Goal: Task Accomplishment & Management: Manage account settings

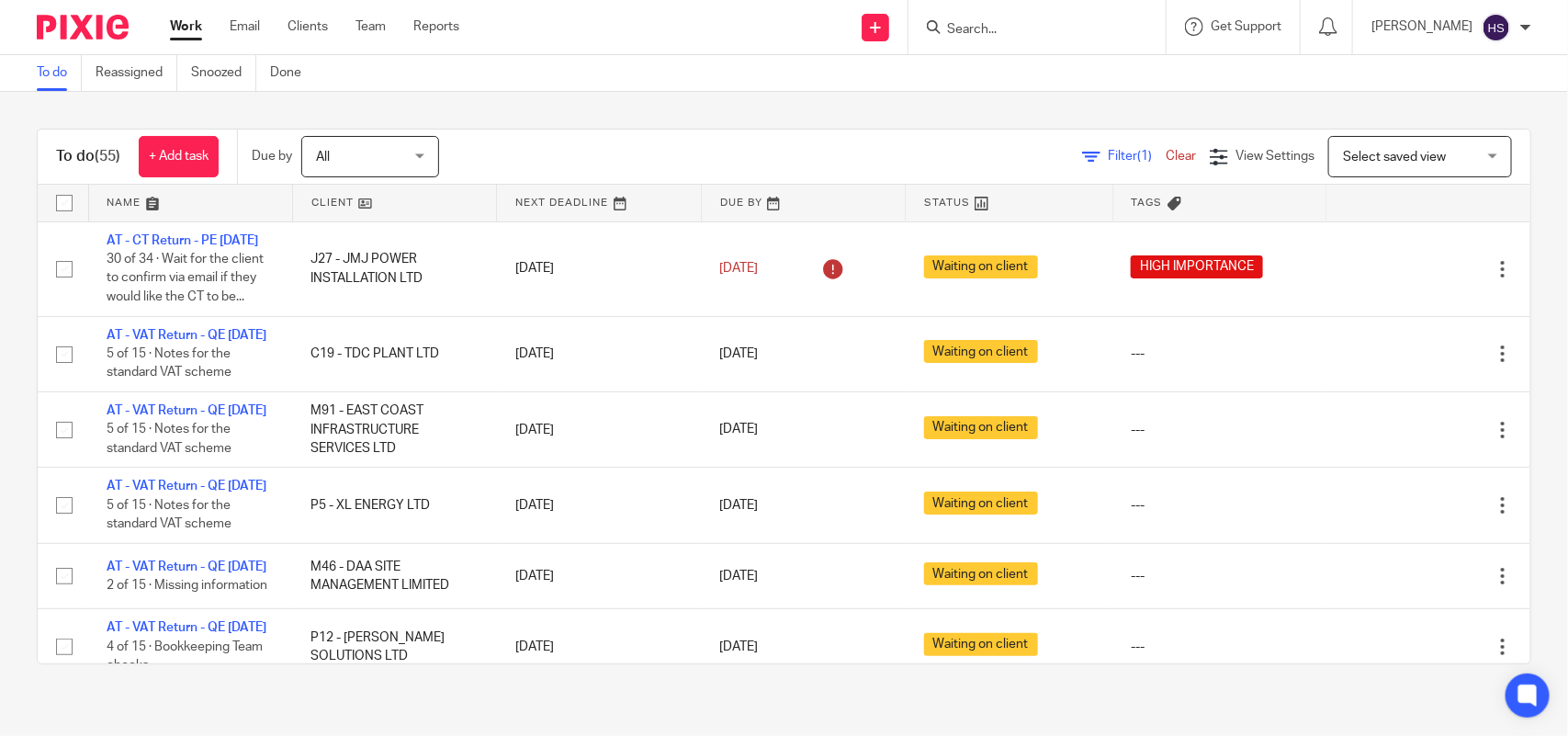
scroll to position [1833, 0]
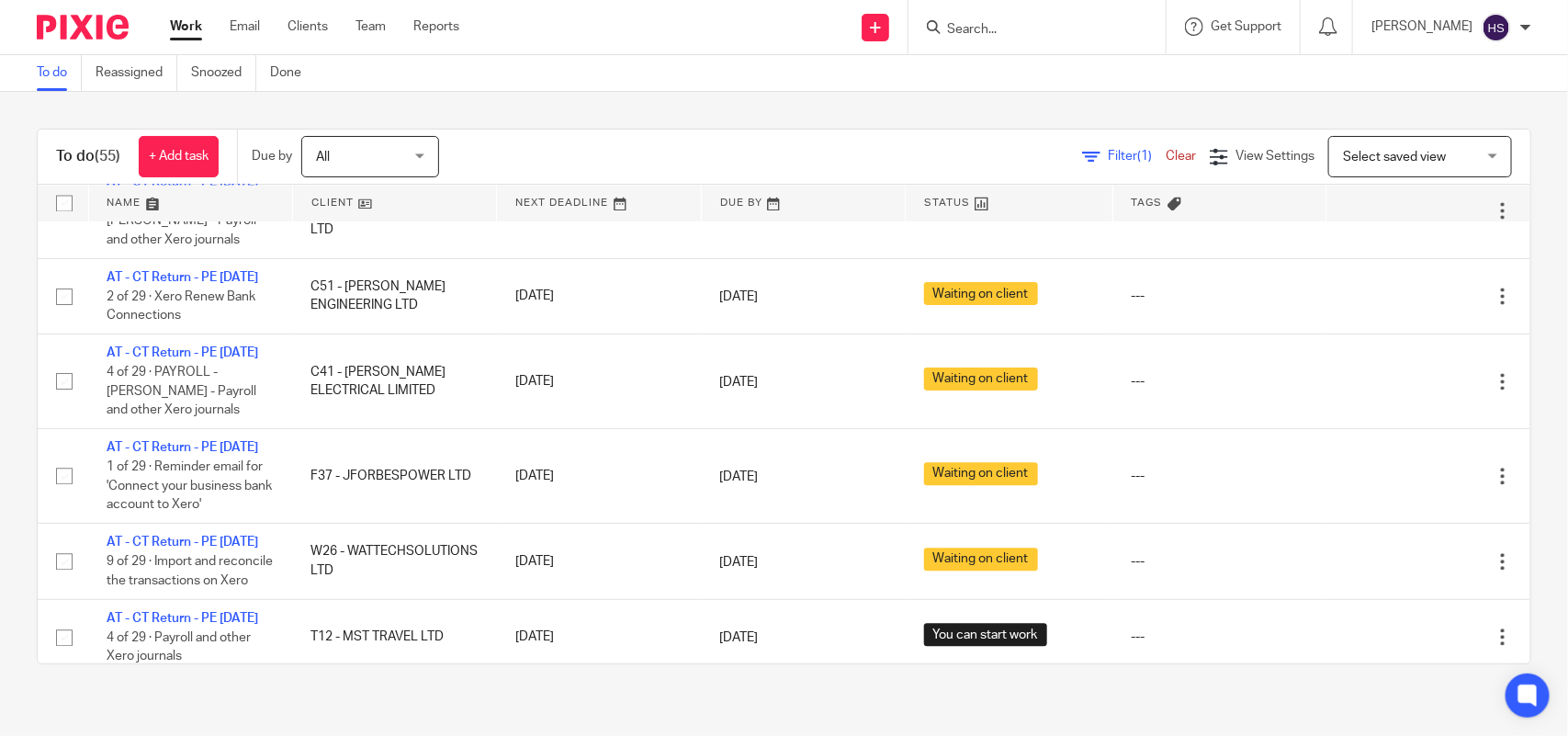
click at [686, 129] on div "To do (55) + Add task Due by All All Today Tomorrow This week Next week This mo…" at bounding box center [784, 396] width 1495 height 535
click at [186, 26] on link "Work" at bounding box center [186, 26] width 32 height 18
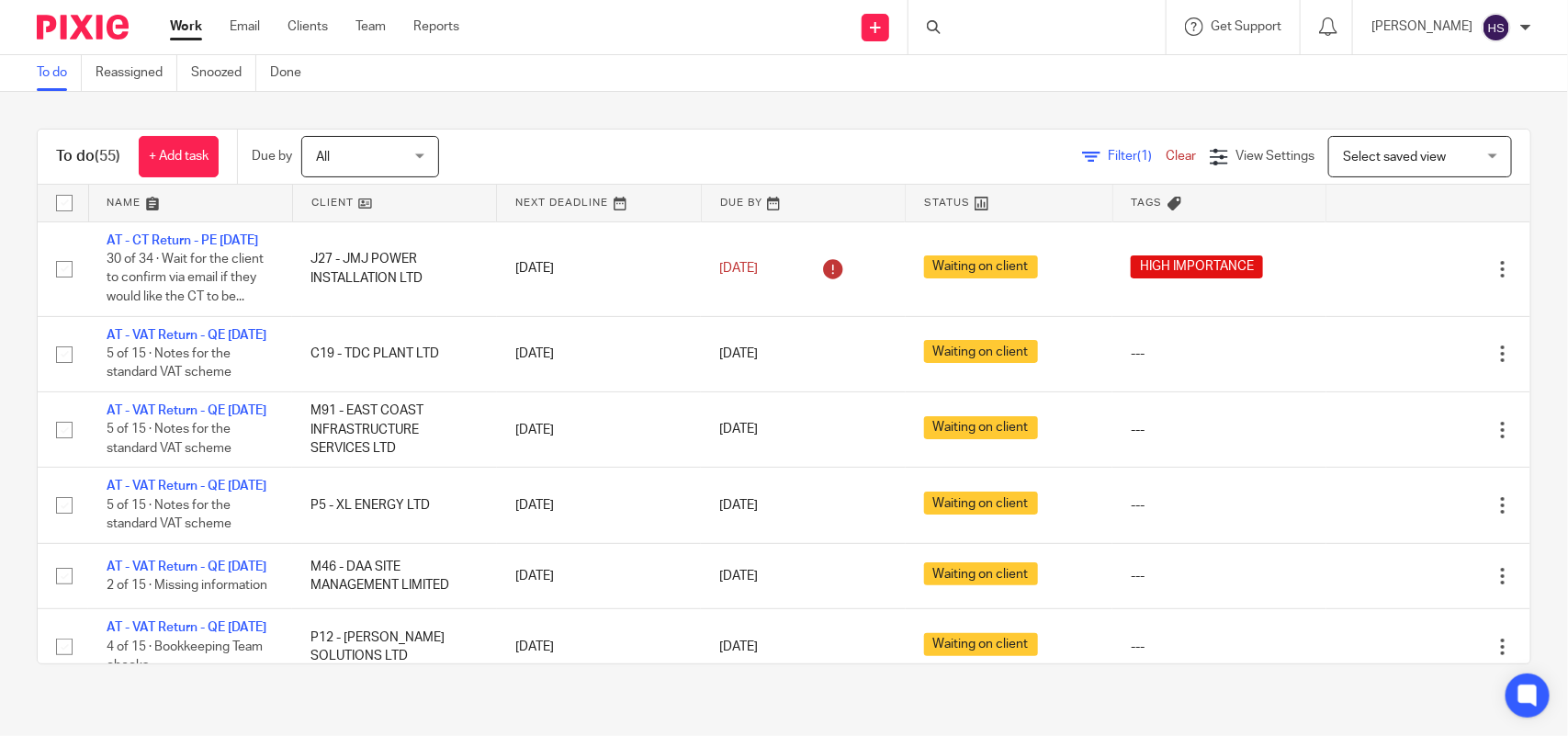
click at [806, 112] on div "To do (55) + Add task Due by All All [DATE] [DATE] This week Next week This mon…" at bounding box center [784, 396] width 1568 height 609
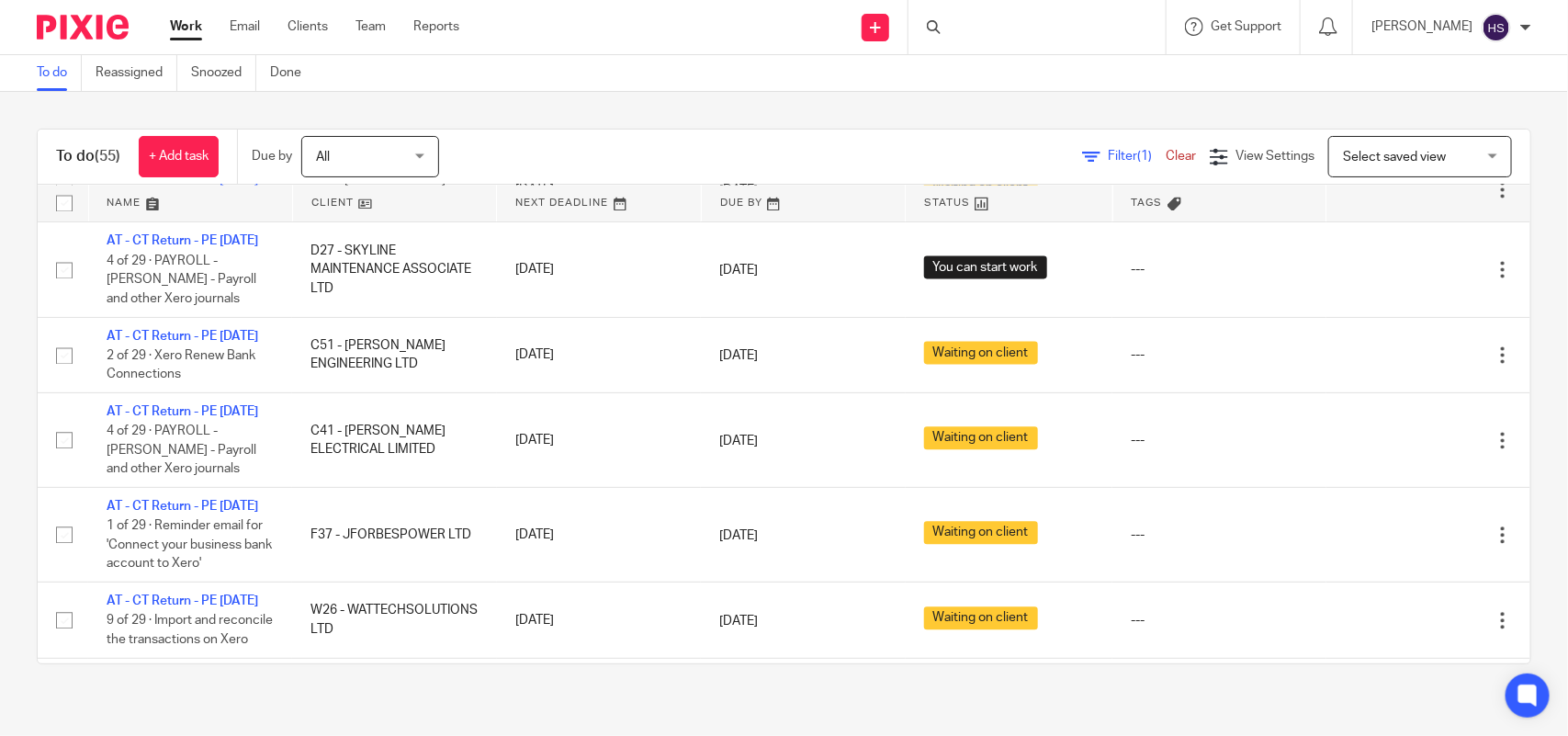
scroll to position [1913, 0]
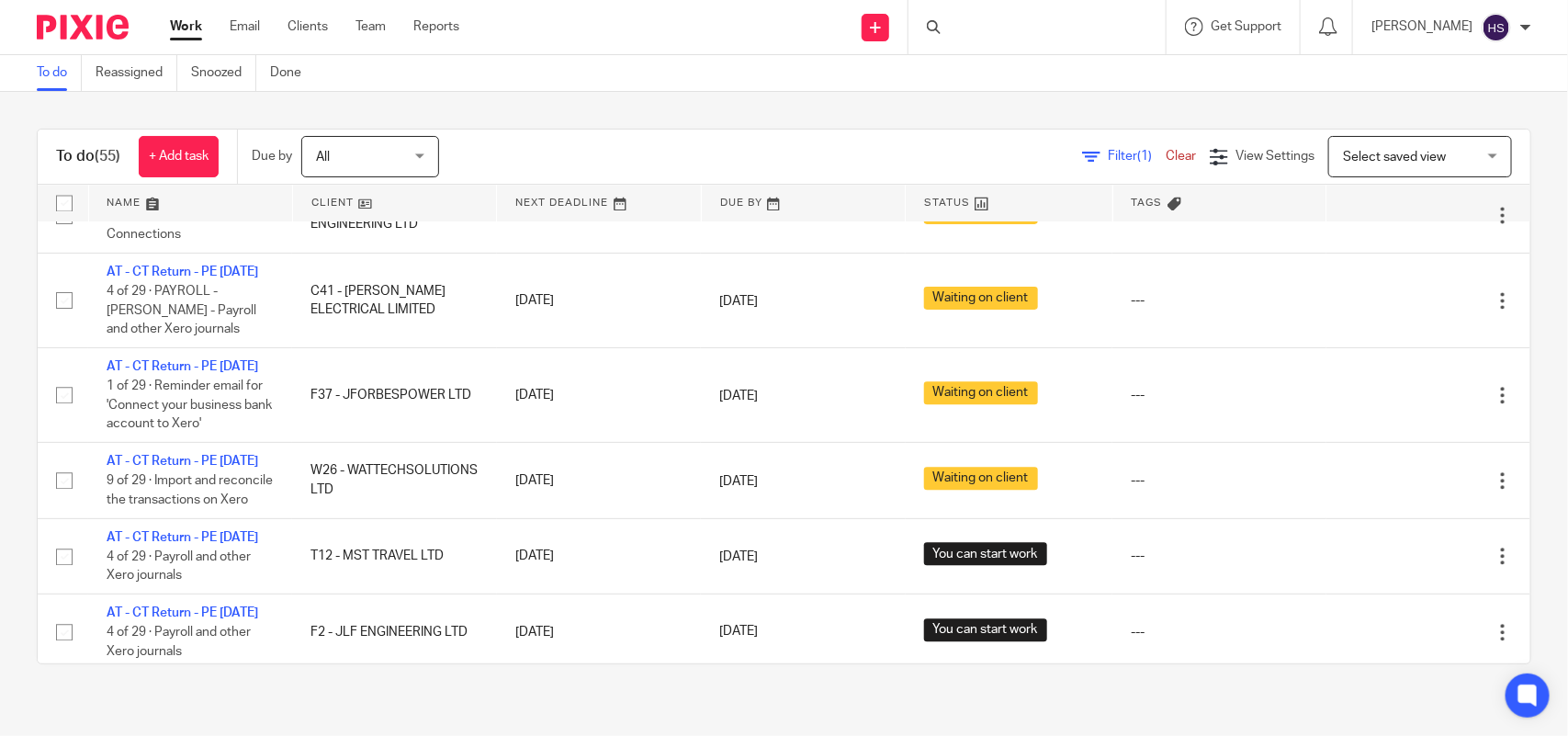
click at [847, 104] on div "To do (55) + Add task Due by All All Today Tomorrow This week Next week This mo…" at bounding box center [784, 396] width 1568 height 609
click at [172, 32] on link "Work" at bounding box center [186, 26] width 32 height 18
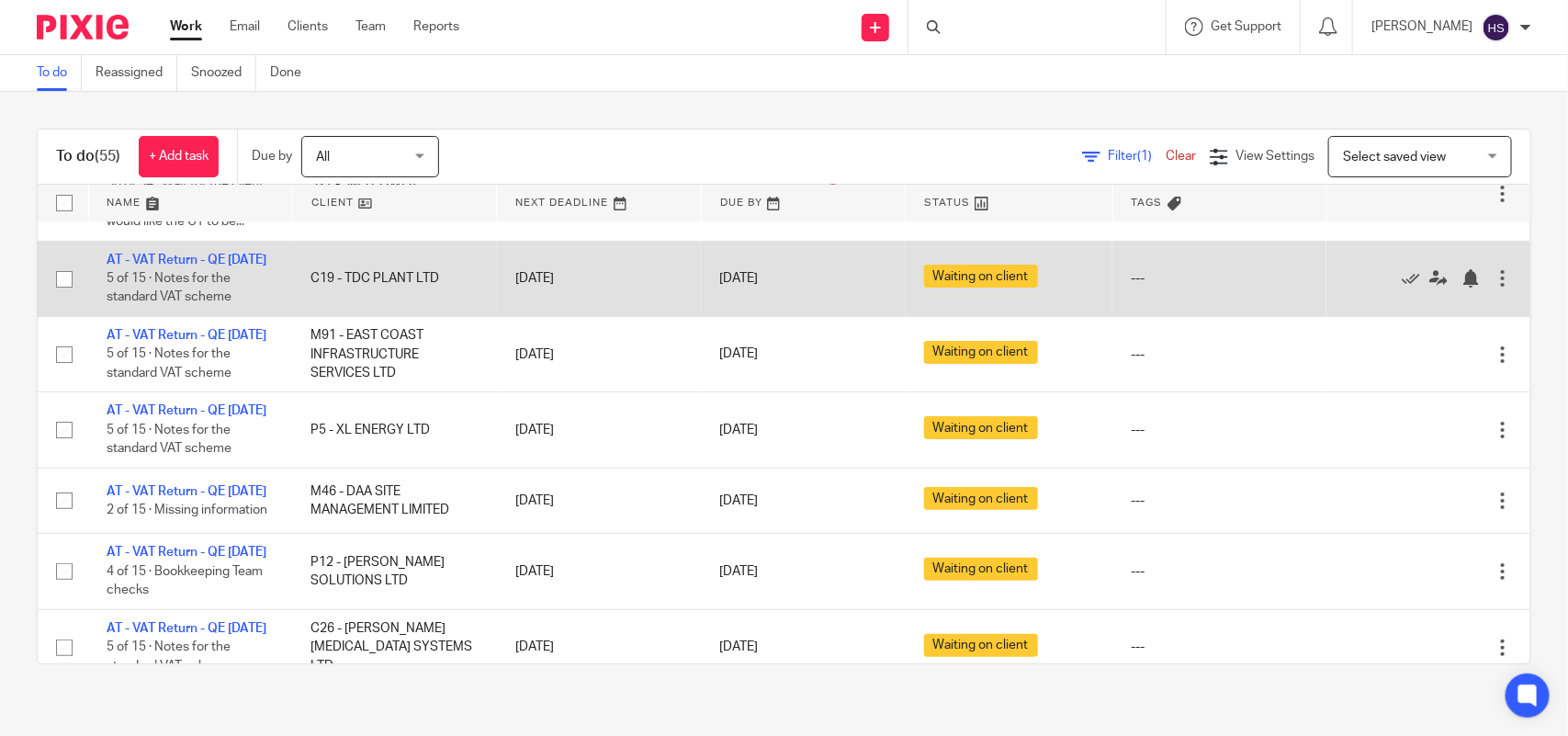
scroll to position [76, 0]
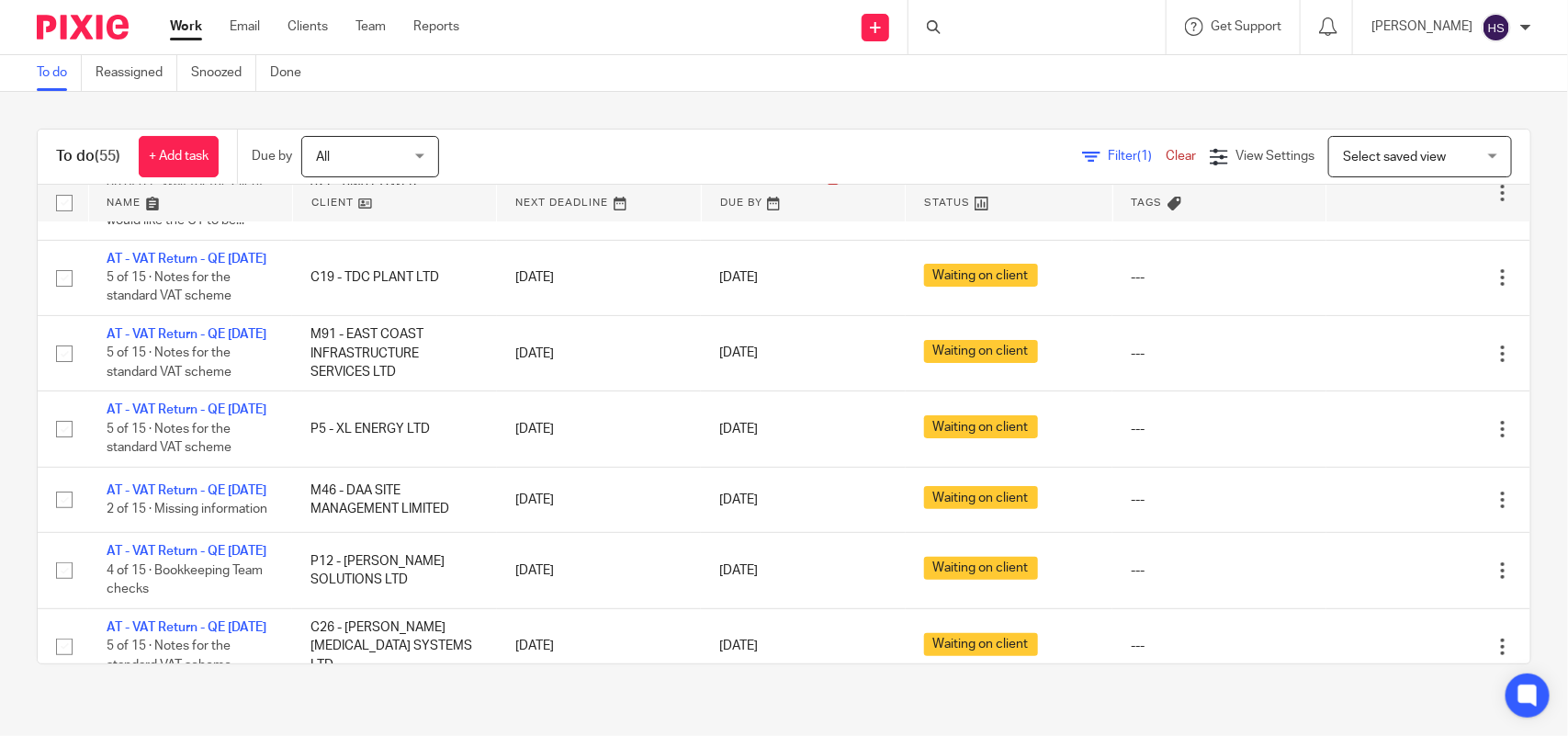
click at [589, 95] on div "To do (55) + Add task Due by All All Today Tomorrow This week Next week This mo…" at bounding box center [784, 396] width 1568 height 609
click at [677, 93] on div "To do (55) + Add task Due by All All Today Tomorrow This week Next week This mo…" at bounding box center [784, 396] width 1568 height 609
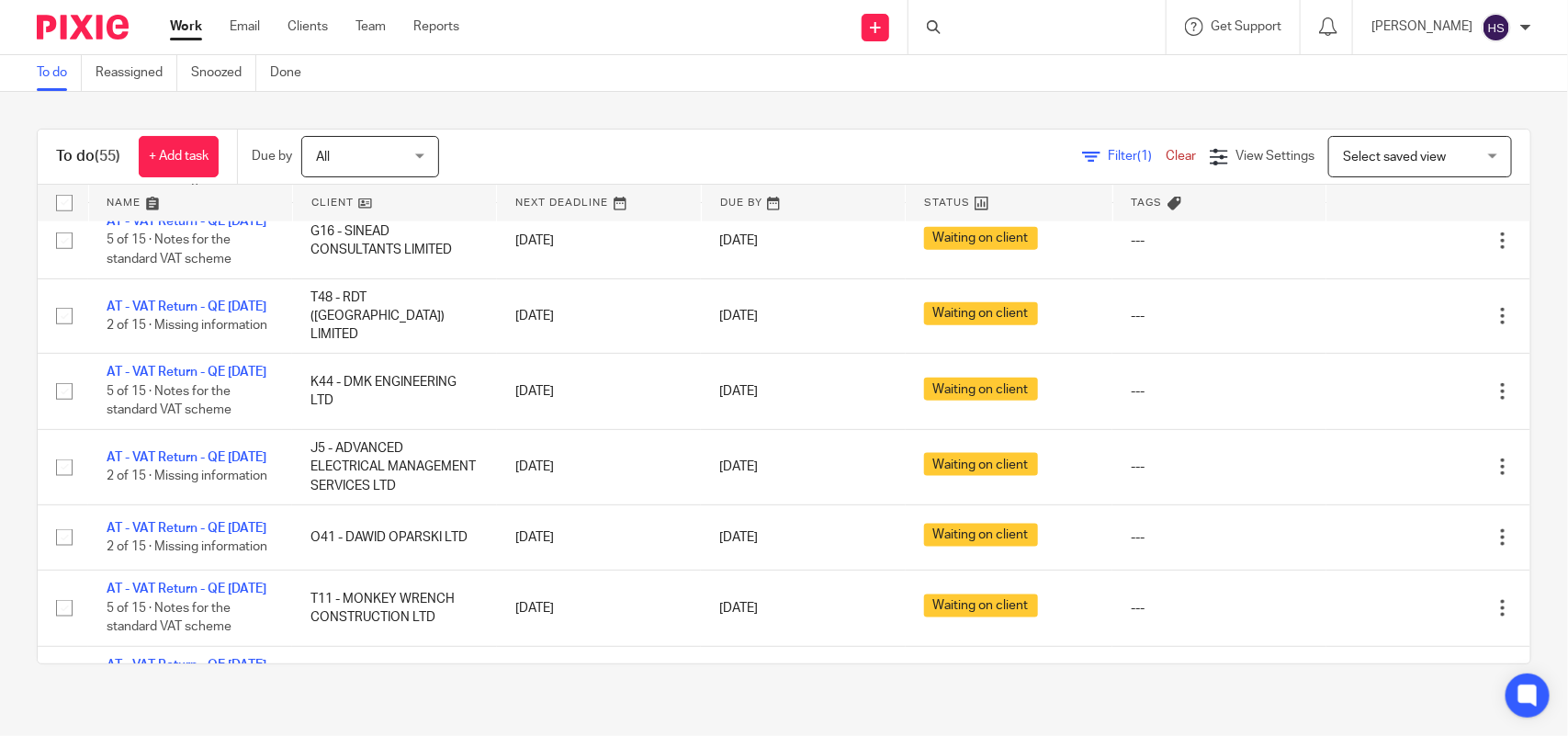
scroll to position [919, 0]
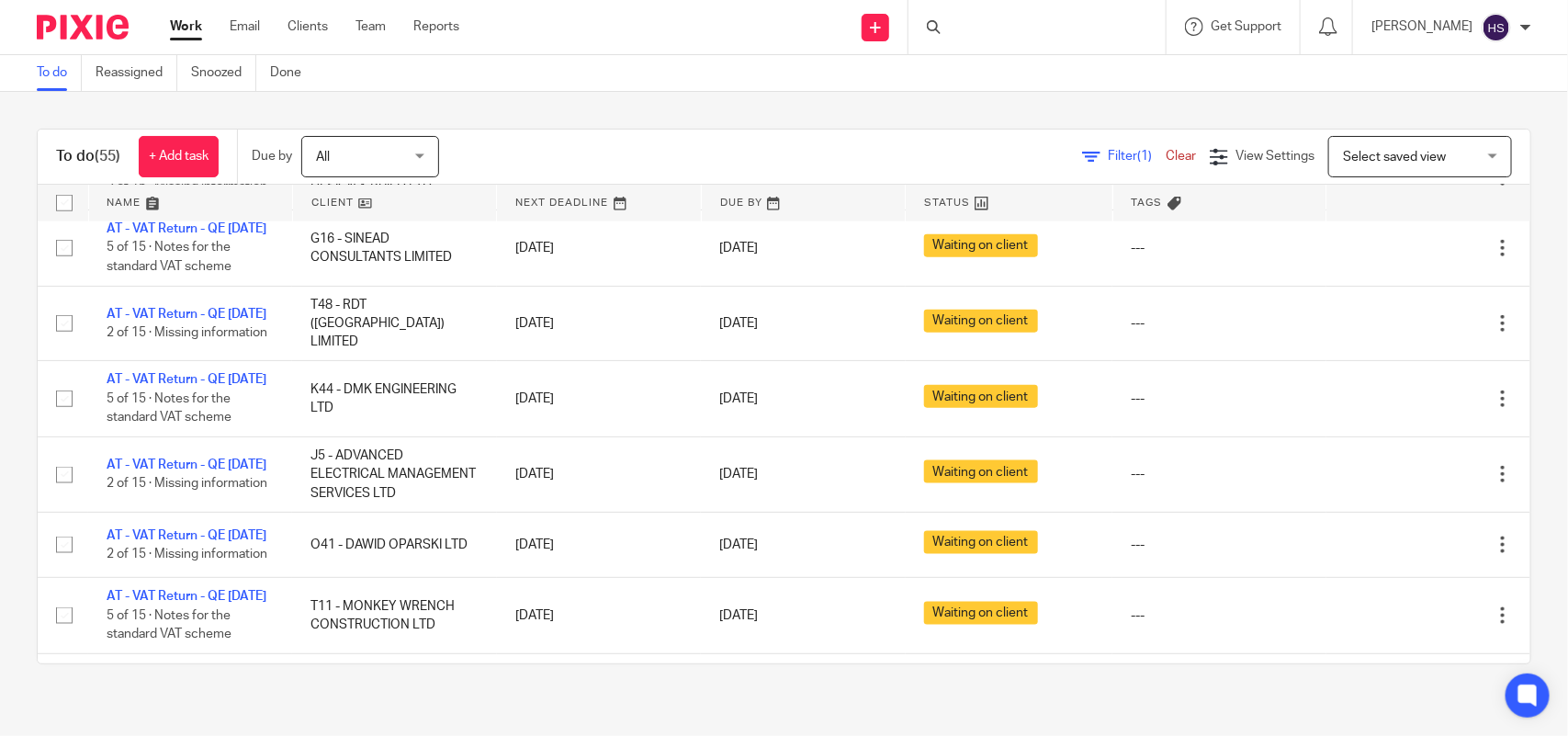
drag, startPoint x: 613, startPoint y: 480, endPoint x: 613, endPoint y: 306, distance: 174.0
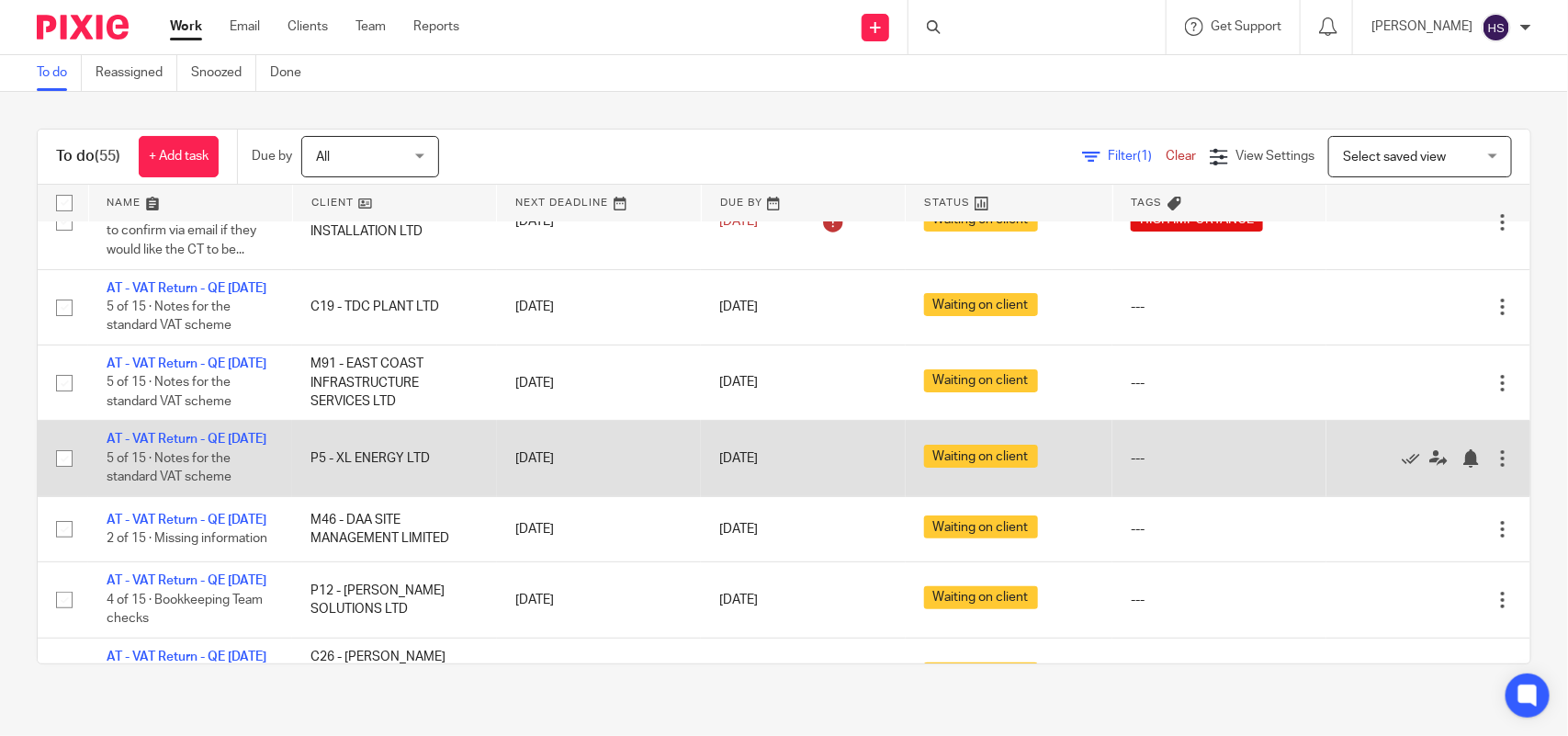
scroll to position [0, 0]
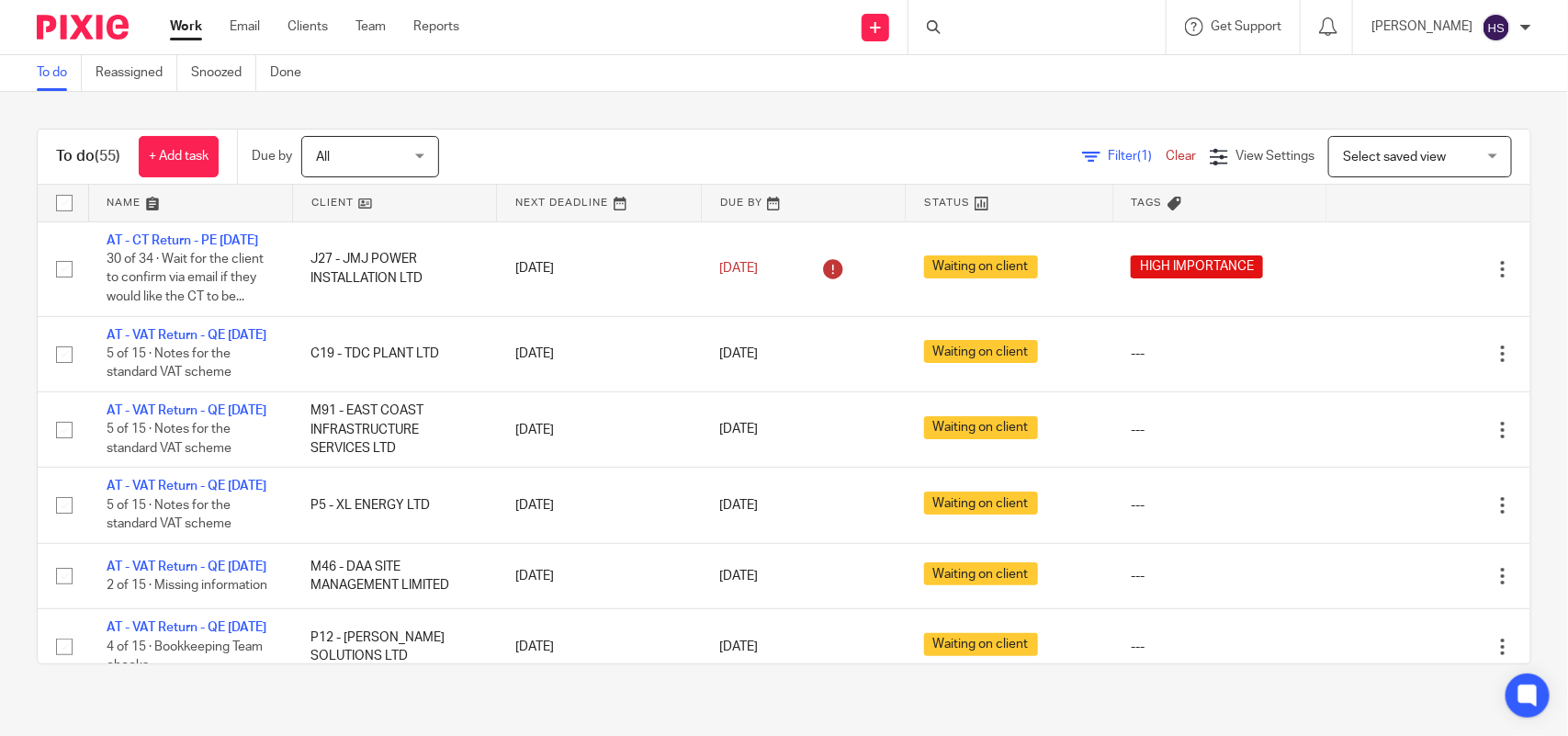
click at [627, 127] on div "To do (55) + Add task Due by All All Today Tomorrow This week Next week This mo…" at bounding box center [784, 396] width 1568 height 609
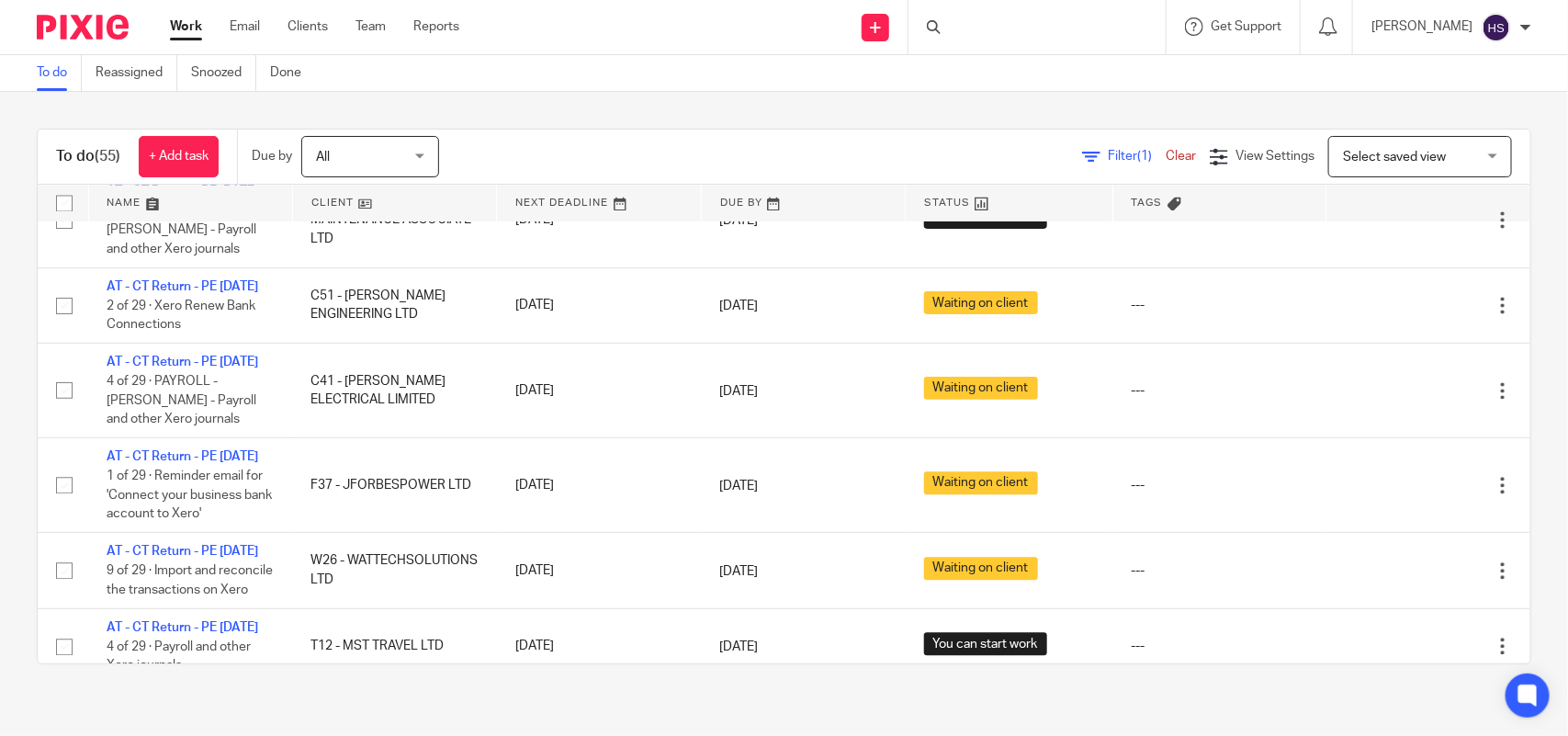
click at [766, 116] on div "To do (55) + Add task Due by All All Today Tomorrow This week Next week This mo…" at bounding box center [784, 396] width 1568 height 609
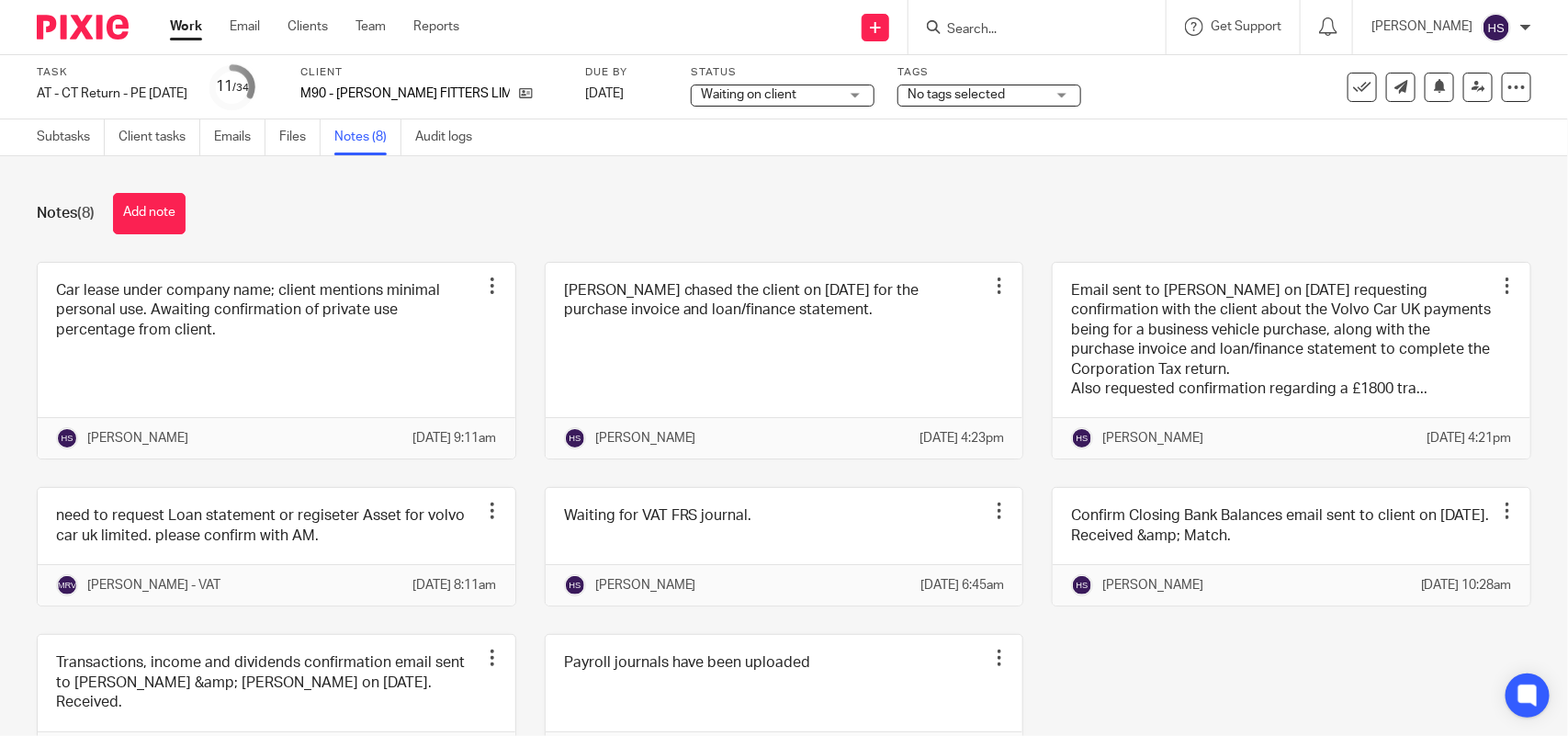
scroll to position [38, 0]
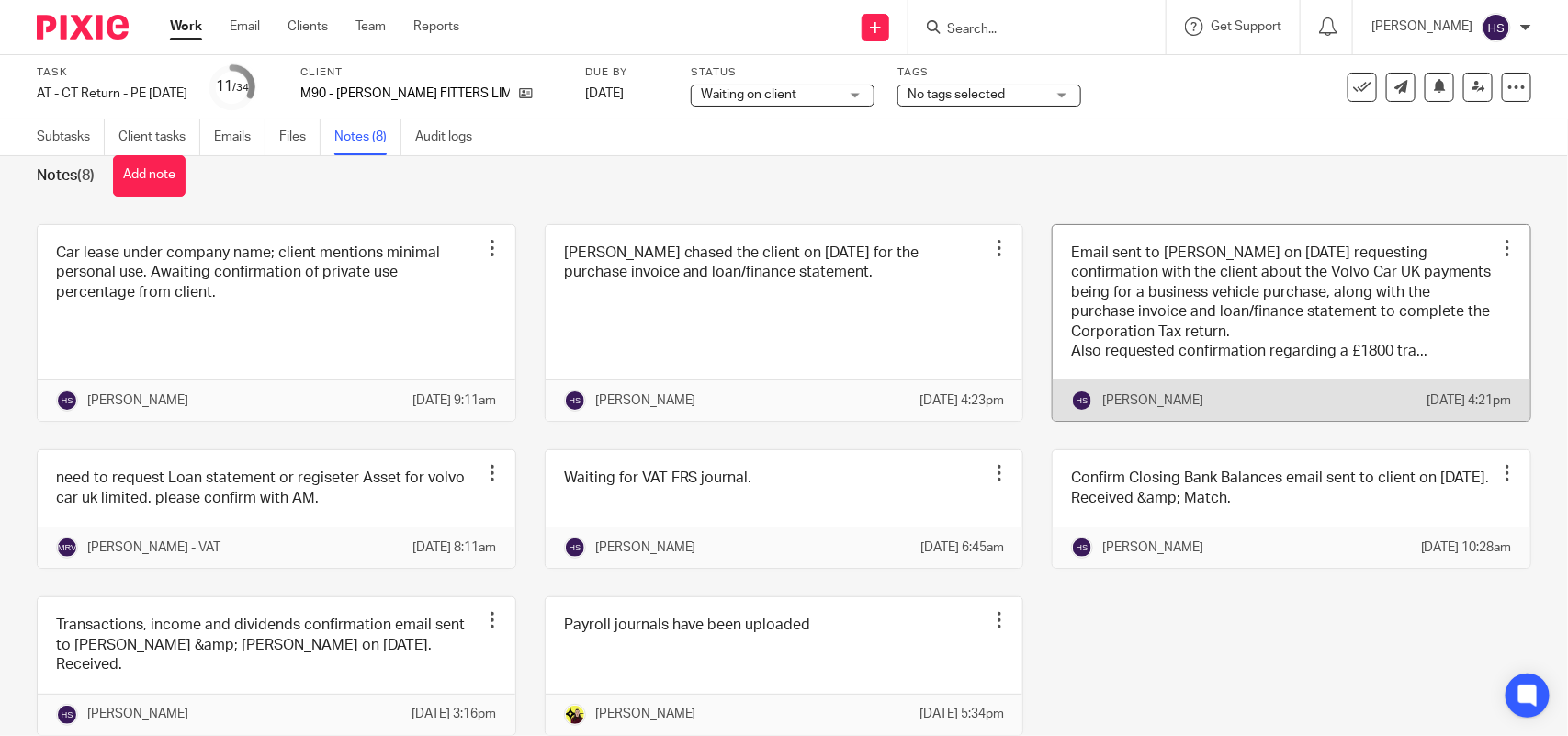
click at [1124, 322] on link at bounding box center [1291, 324] width 478 height 197
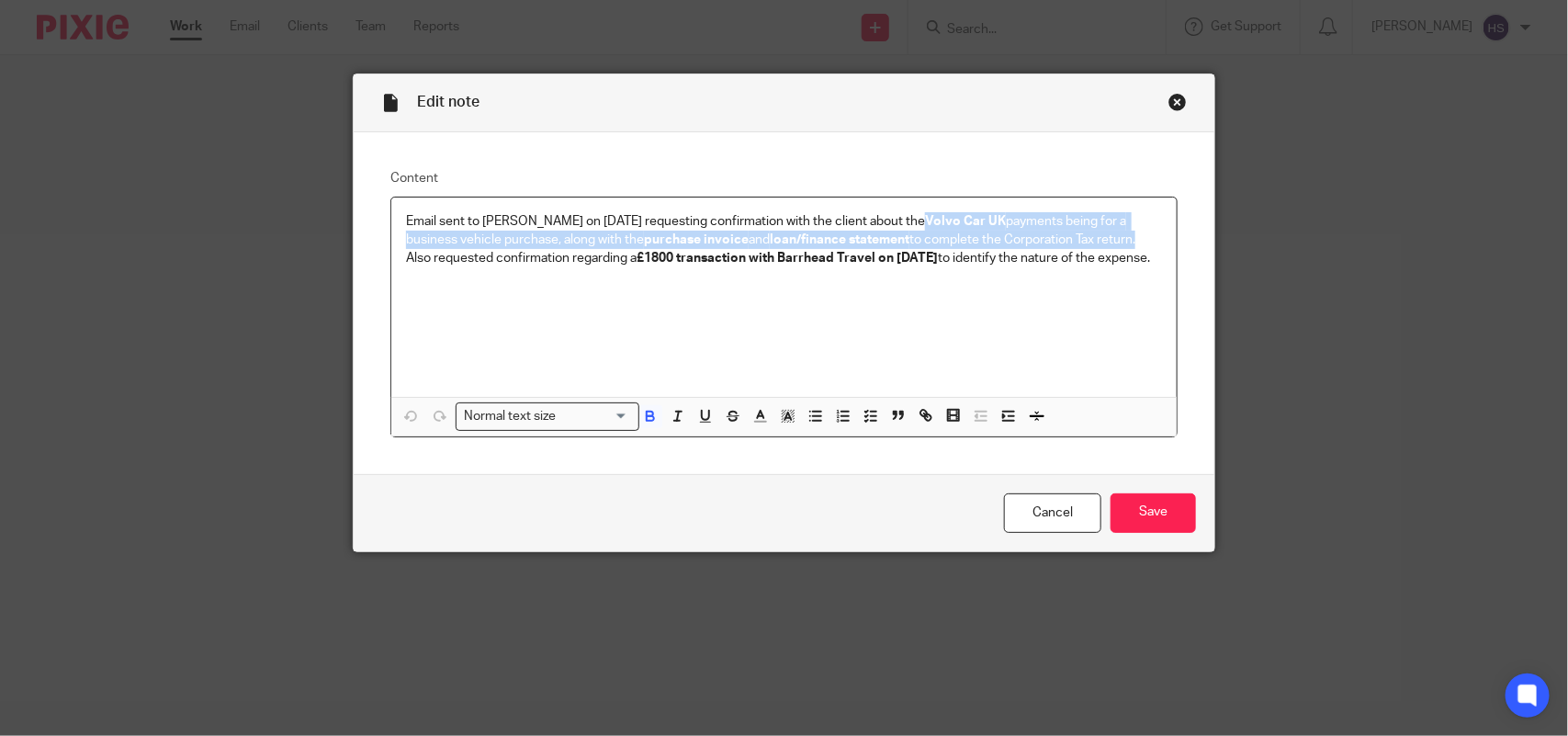
drag, startPoint x: 905, startPoint y: 221, endPoint x: 1137, endPoint y: 243, distance: 233.0
click at [1137, 243] on p "Email sent to Bobo Lee on 21.05.2025 requesting confirmation with the client ab…" at bounding box center [784, 231] width 756 height 38
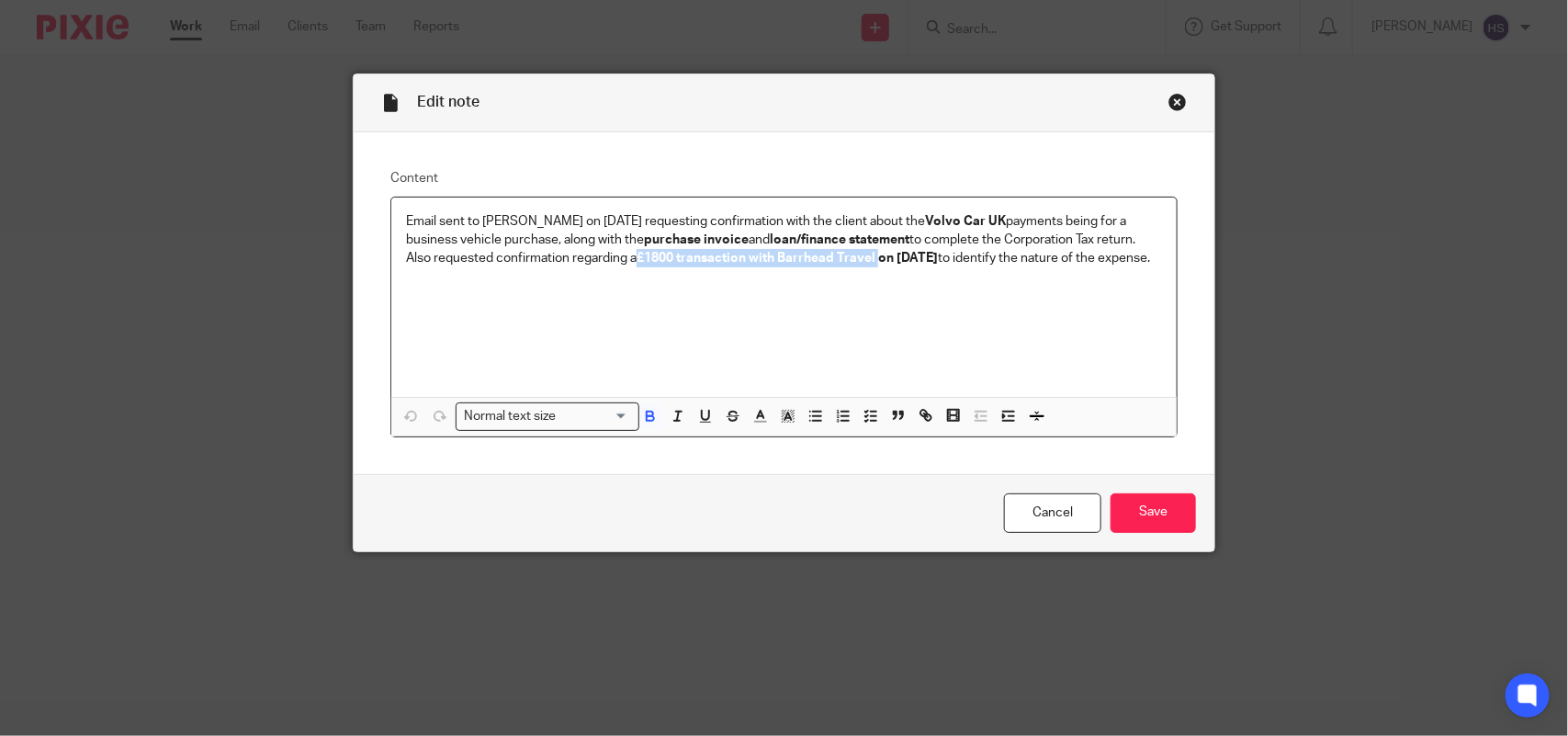
drag, startPoint x: 630, startPoint y: 258, endPoint x: 874, endPoint y: 259, distance: 244.0
click at [874, 259] on p "Also requested confirmation regarding a £1800 transaction with Barrhead Travel …" at bounding box center [784, 258] width 756 height 18
click at [1169, 101] on div "Close this dialog window" at bounding box center [1178, 101] width 18 height 18
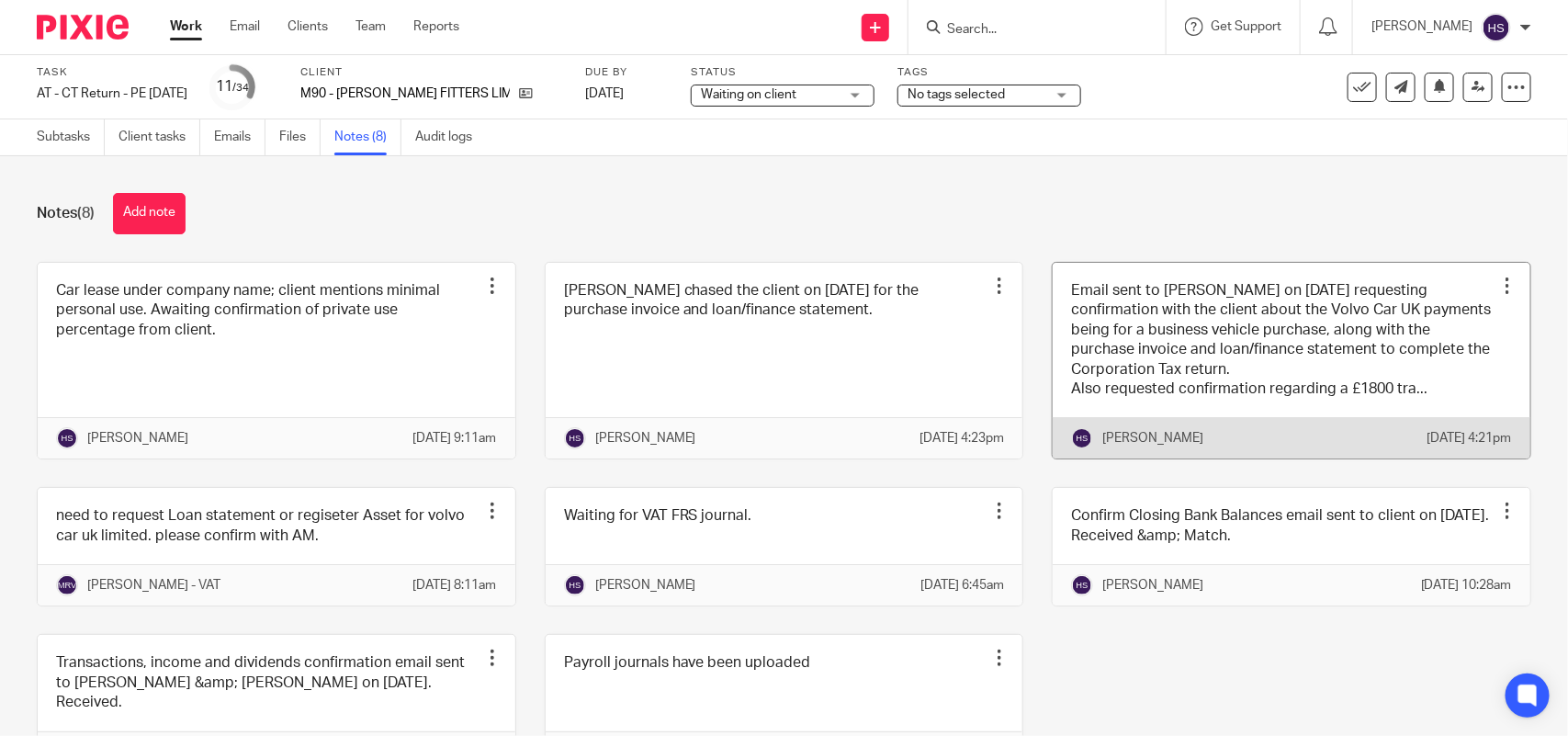
click at [1144, 359] on link at bounding box center [1291, 361] width 478 height 197
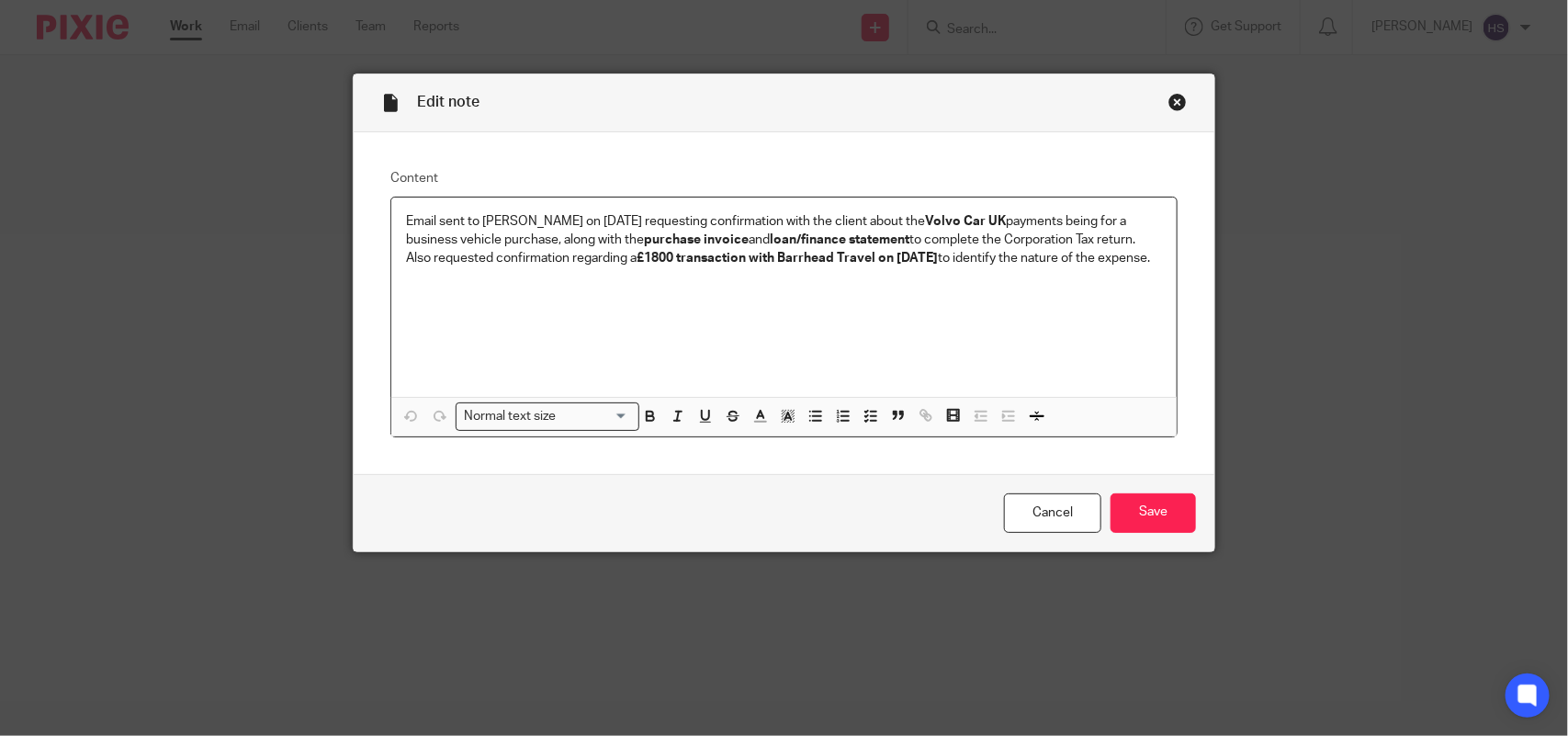
click at [1169, 99] on div "Close this dialog window" at bounding box center [1178, 101] width 18 height 18
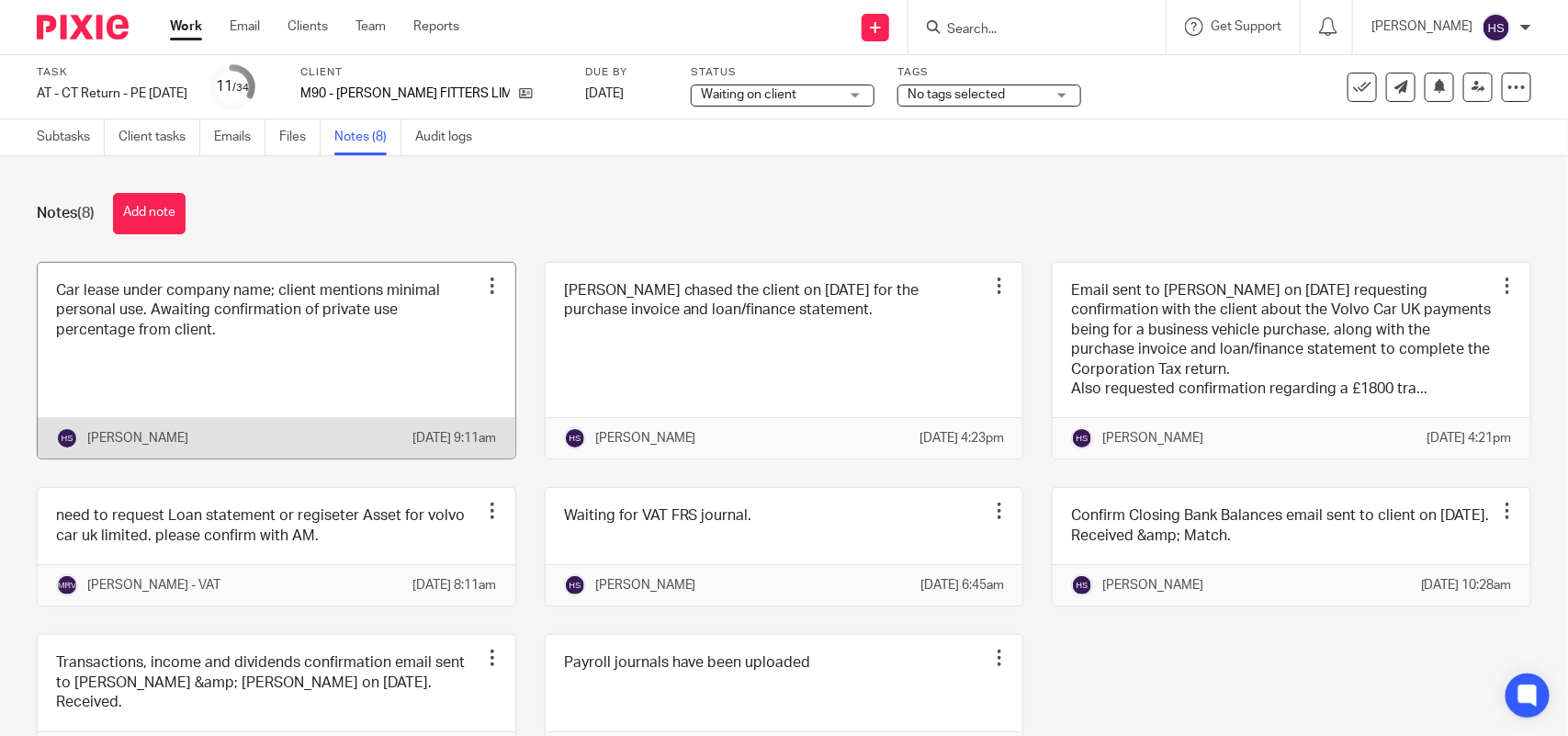
click at [296, 345] on link at bounding box center [277, 361] width 478 height 197
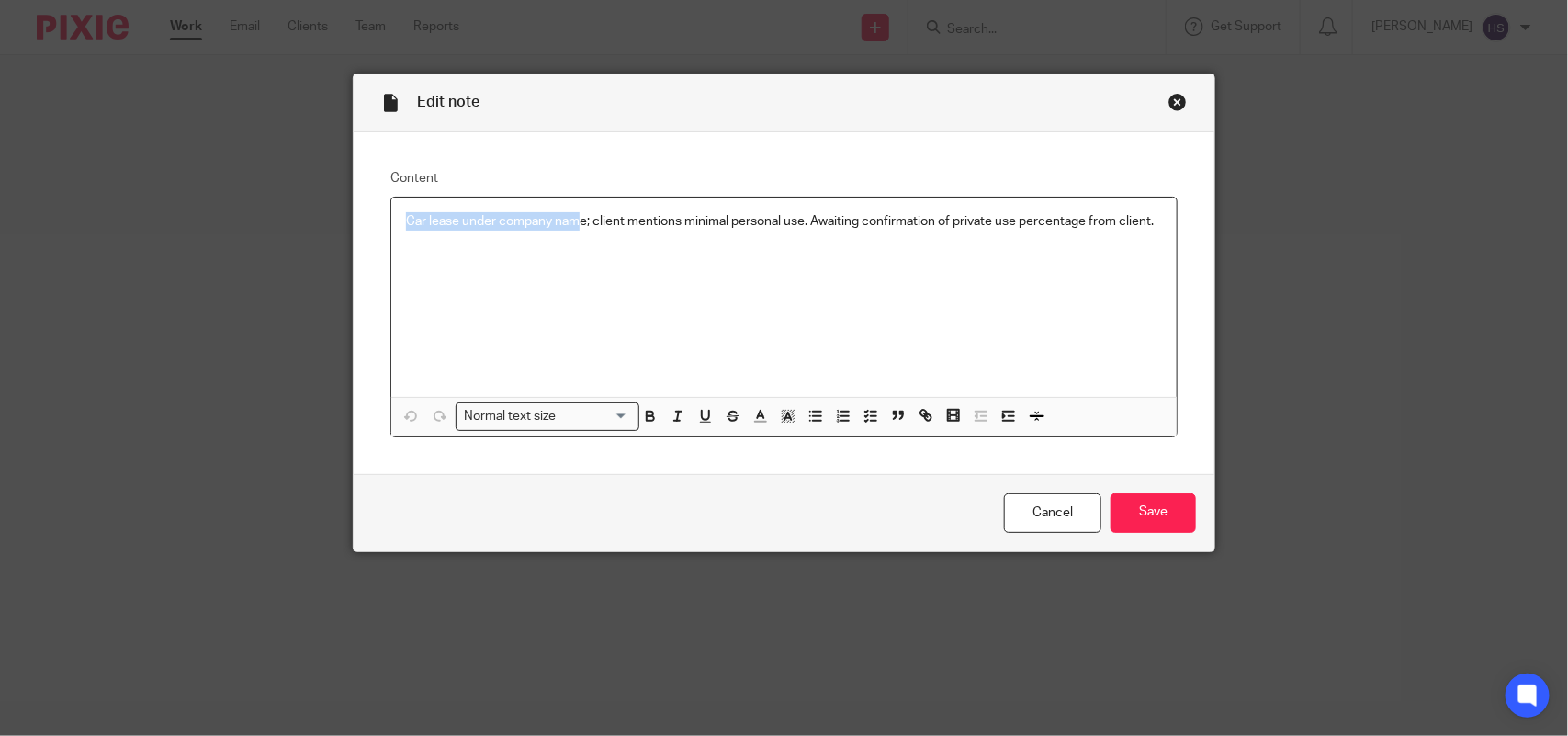
drag, startPoint x: 395, startPoint y: 221, endPoint x: 571, endPoint y: 227, distance: 176.1
click at [571, 227] on div "Car lease under company name; client mentions minimal personal use. Awaiting co…" at bounding box center [784, 297] width 785 height 199
drag, startPoint x: 588, startPoint y: 217, endPoint x: 1179, endPoint y: 240, distance: 591.4
click at [1179, 240] on div "Content Car lease under company name; client mentions minimal personal use. Awa…" at bounding box center [784, 303] width 861 height 342
click at [1170, 94] on div "Close this dialog window" at bounding box center [1178, 101] width 18 height 18
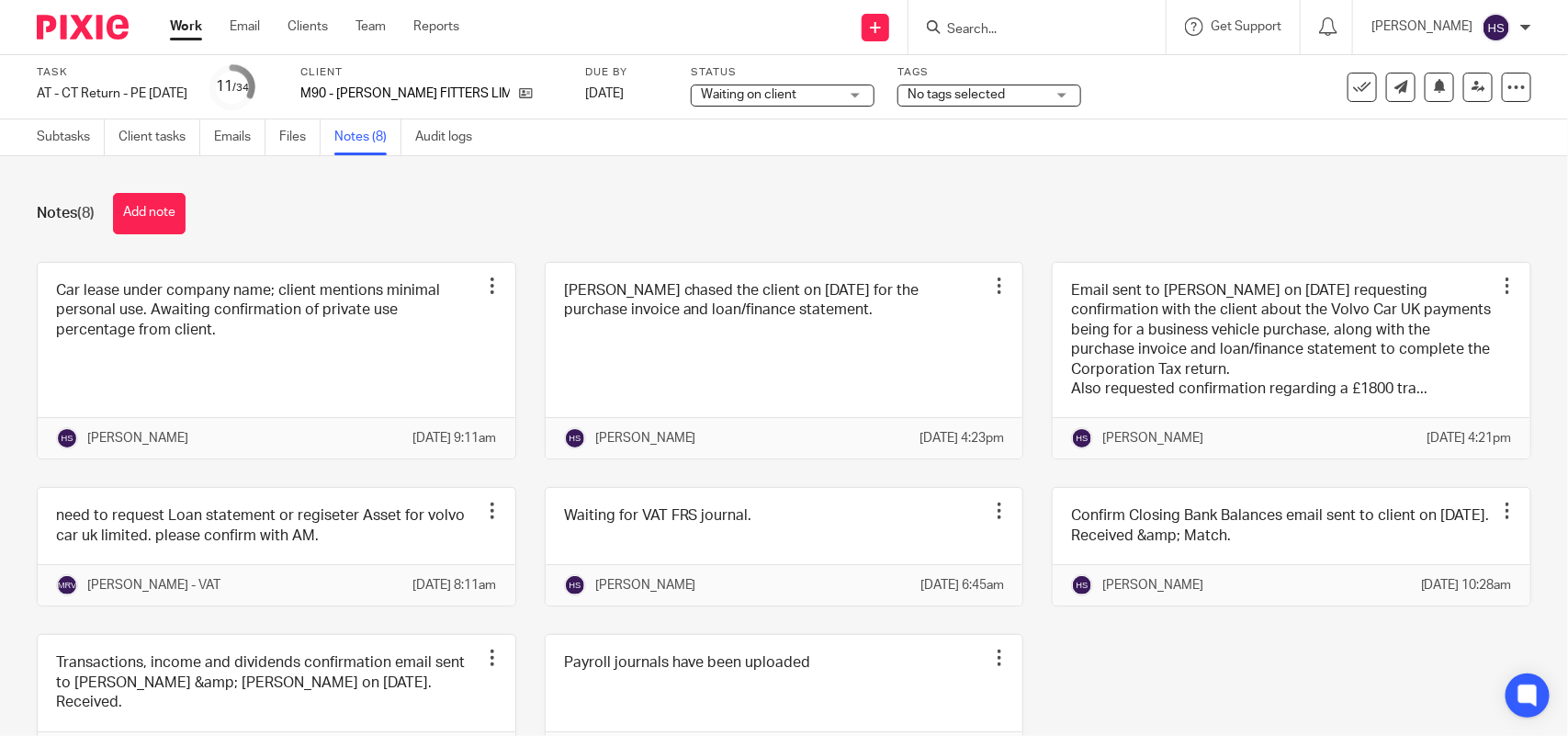
click at [1062, 24] on input "Search" at bounding box center [1028, 29] width 166 height 16
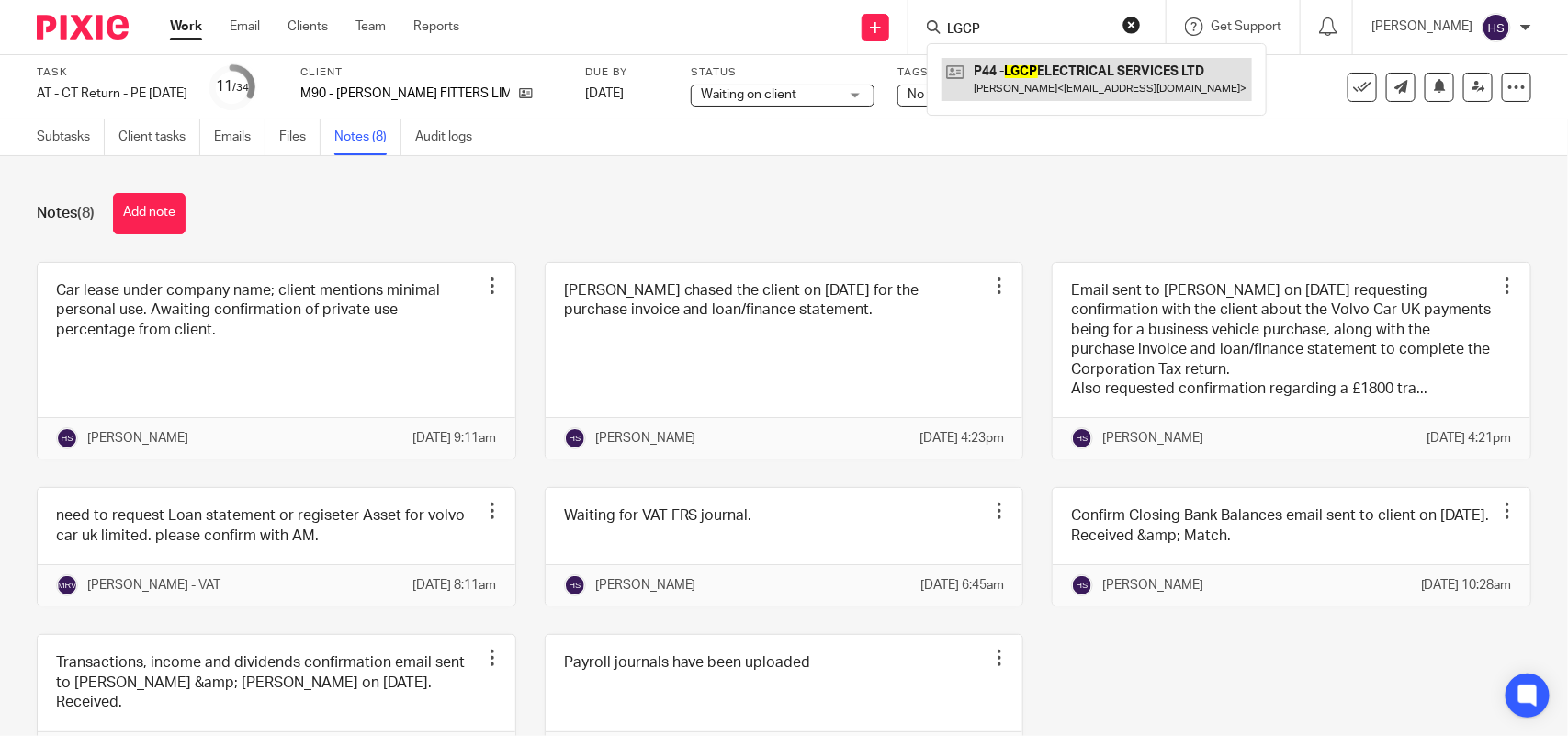
type input "LGCP"
click at [1073, 80] on link at bounding box center [1097, 79] width 311 height 43
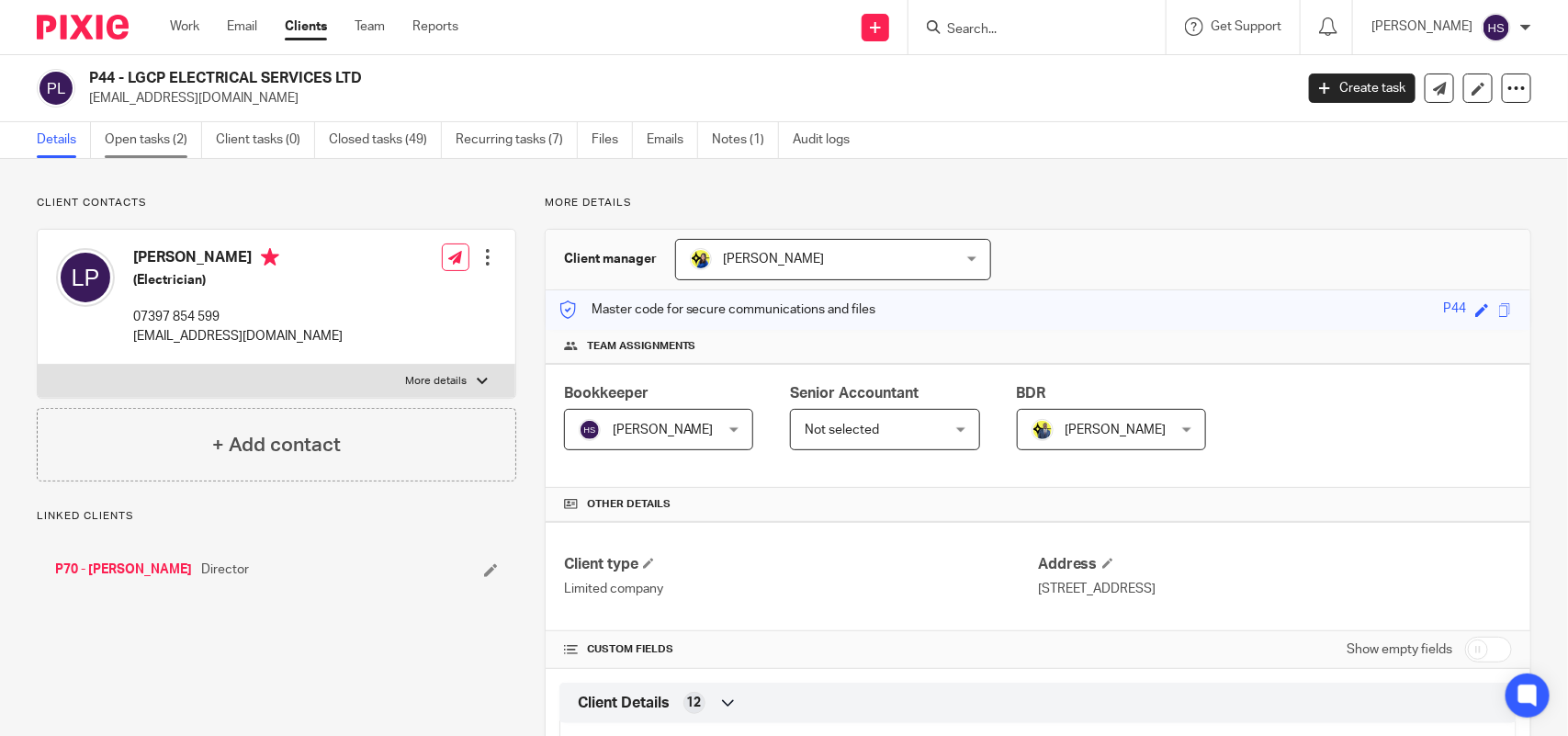
click at [144, 147] on link "Open tasks (2)" at bounding box center [153, 140] width 98 height 36
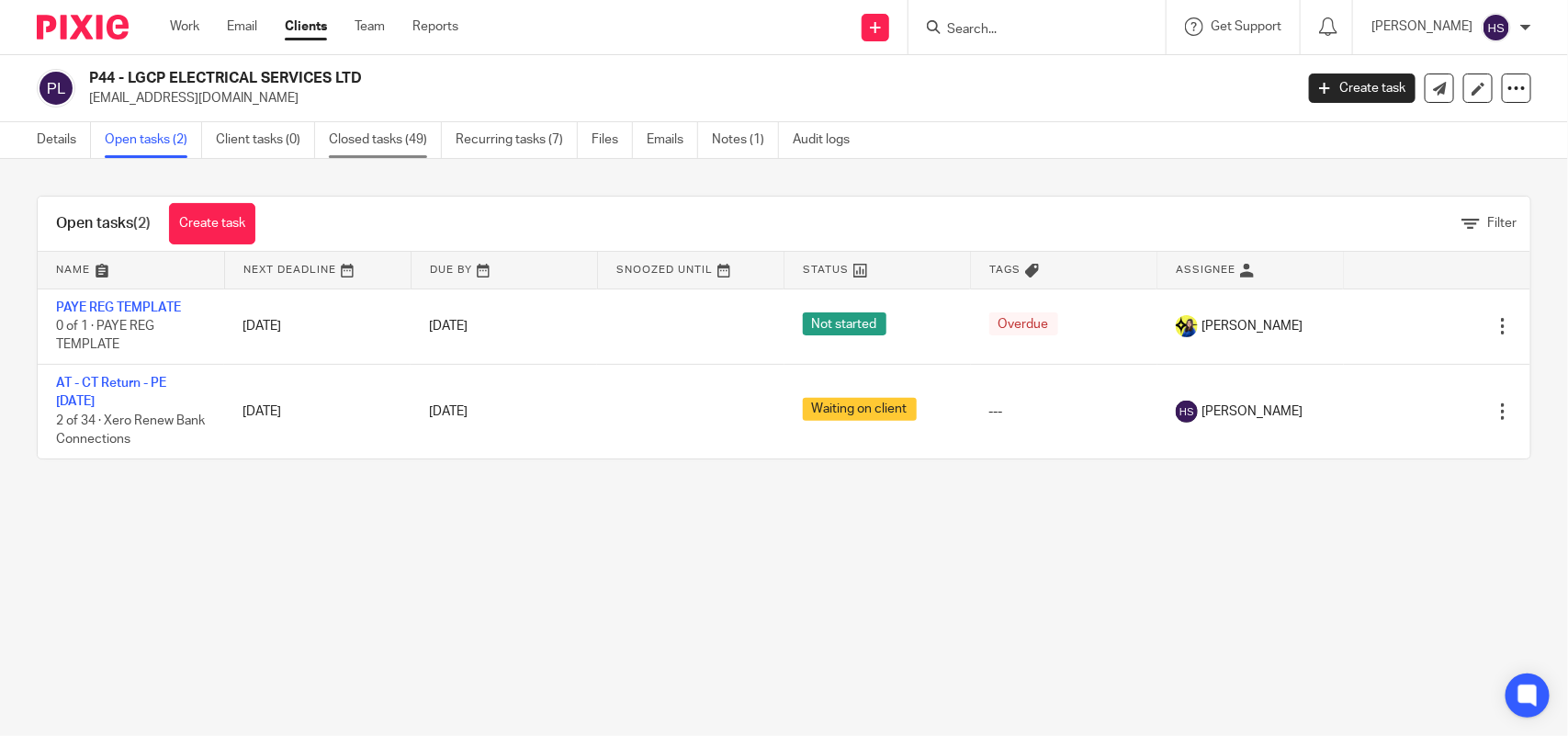
click at [331, 135] on link "Closed tasks (49)" at bounding box center [385, 140] width 113 height 36
